Goal: Task Accomplishment & Management: Manage account settings

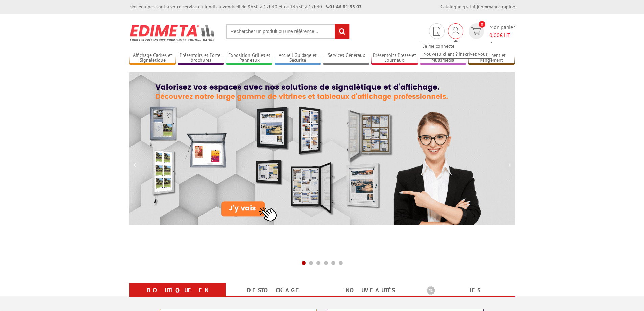
click at [452, 30] on img at bounding box center [455, 31] width 7 height 8
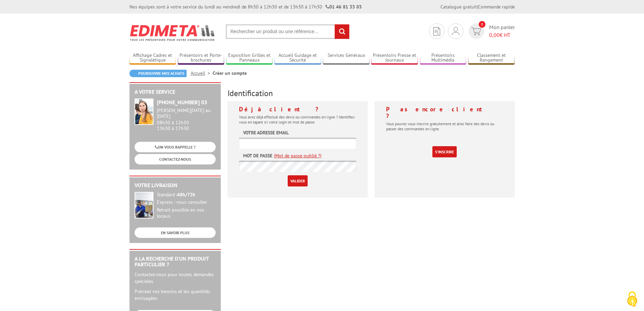
click at [258, 146] on input "text" at bounding box center [297, 143] width 117 height 11
paste input "contact@pays-stmeenmontauban-tourisme.fr"
type input "contact@pays-stmeenmontauban-tourisme.fr"
click at [296, 177] on input "Valider" at bounding box center [298, 180] width 20 height 11
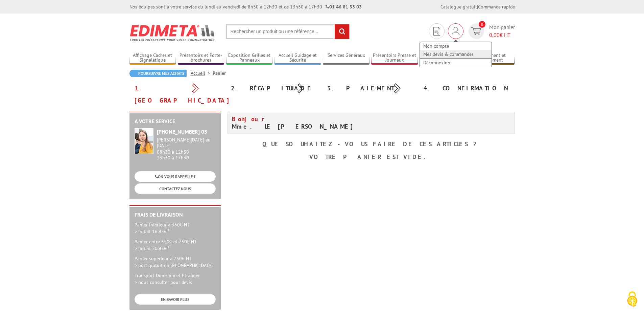
click at [445, 55] on link "Mes devis & commandes" at bounding box center [456, 54] width 72 height 8
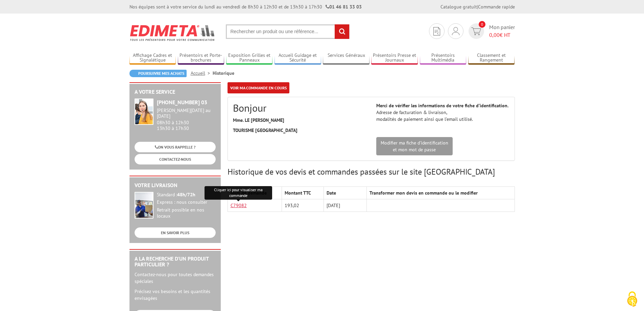
click at [241, 207] on link "C79082" at bounding box center [238, 205] width 16 height 6
click at [354, 232] on div "A votre service +33 (0)1 46 81 33 03 Du Lundi au Vendredi 08h30 à 12h30 13h30 à…" at bounding box center [322, 262] width 392 height 360
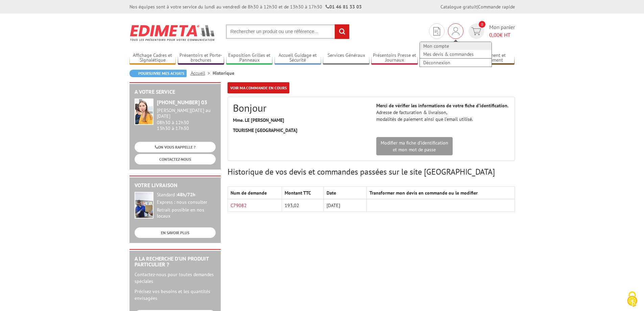
click at [446, 45] on link "Mon compte" at bounding box center [456, 46] width 72 height 8
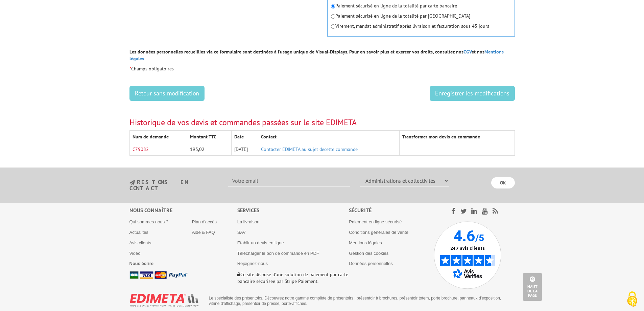
scroll to position [365, 0]
